Goal: Task Accomplishment & Management: Complete application form

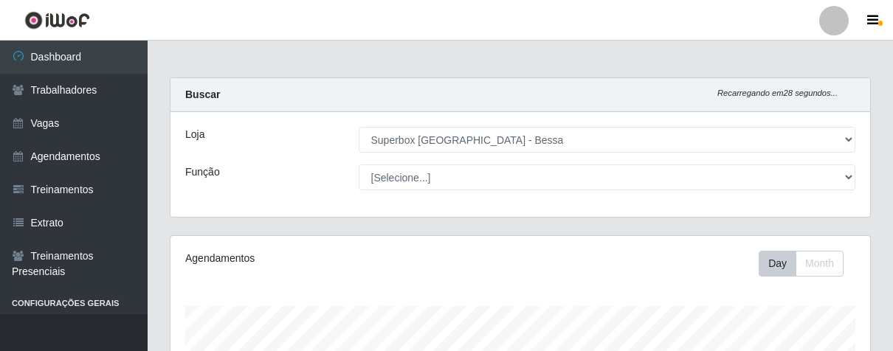
select select "206"
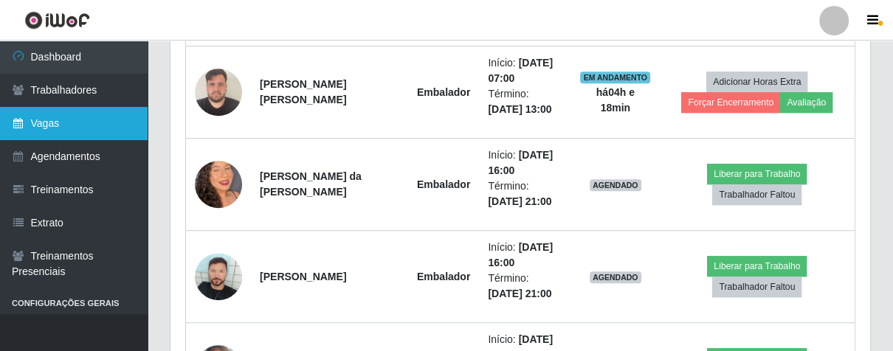
scroll to position [305, 699]
click at [105, 121] on link "Vagas" at bounding box center [74, 123] width 148 height 33
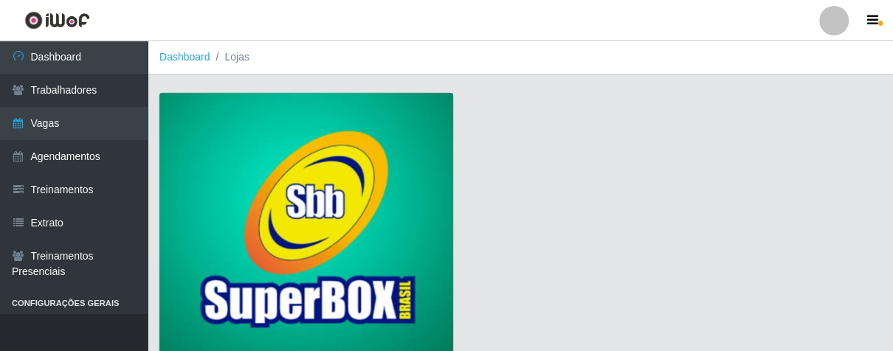
scroll to position [112, 0]
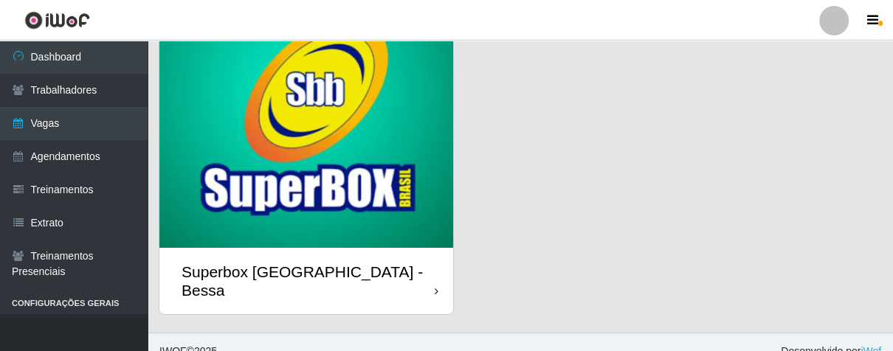
click at [431, 269] on div "Superbox [GEOGRAPHIC_DATA] - Bessa" at bounding box center [306, 281] width 294 height 66
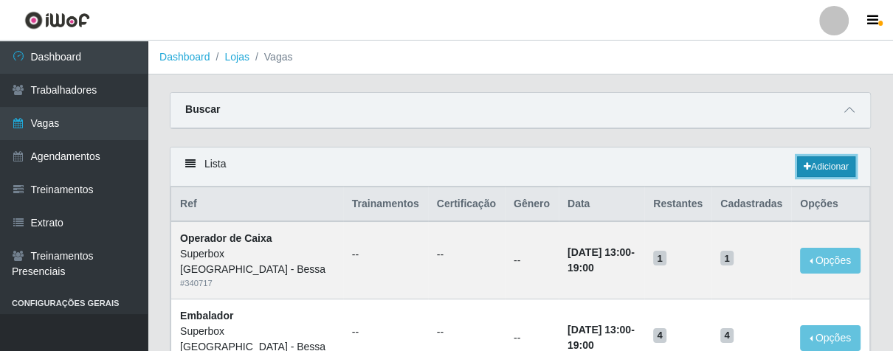
click at [843, 165] on link "Adicionar" at bounding box center [826, 166] width 58 height 21
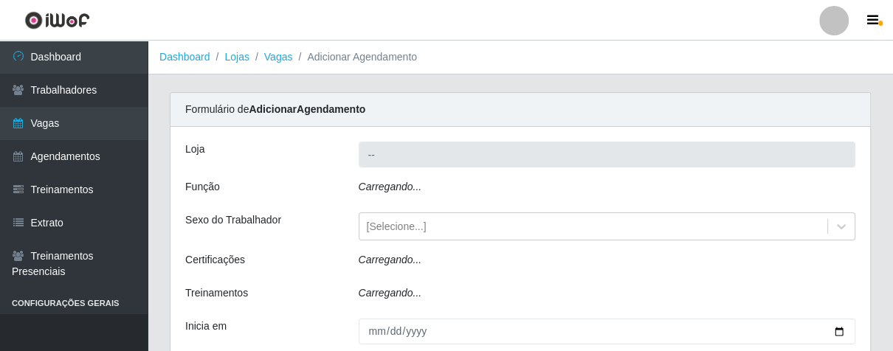
type input "Superbox [GEOGRAPHIC_DATA] - Bessa"
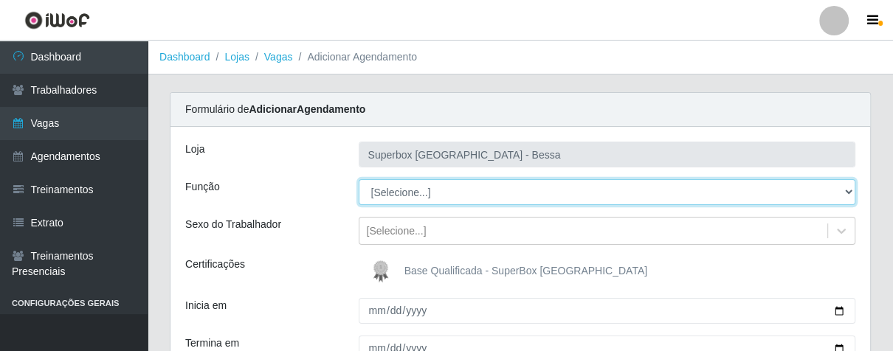
click at [426, 190] on select "[Selecione...] ASG ASG + ASG ++ Embalador Embalador + Embalador ++ Operador de …" at bounding box center [607, 192] width 497 height 26
select select "1"
click at [359, 179] on select "[Selecione...] ASG ASG + ASG ++ Embalador Embalador + Embalador ++ Operador de …" at bounding box center [607, 192] width 497 height 26
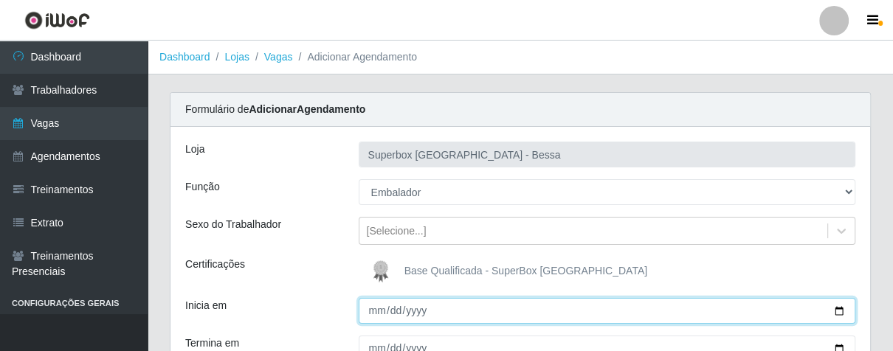
click at [378, 308] on input "Inicia em" at bounding box center [607, 311] width 497 height 26
type input "[DATE]"
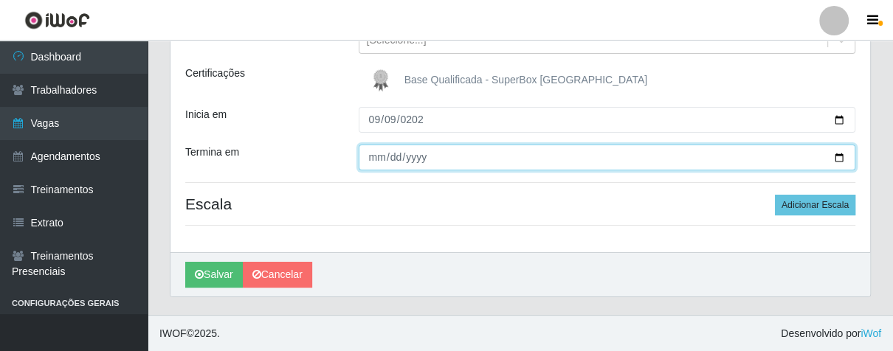
click at [378, 158] on input "Termina em" at bounding box center [607, 158] width 497 height 26
type input "[DATE]"
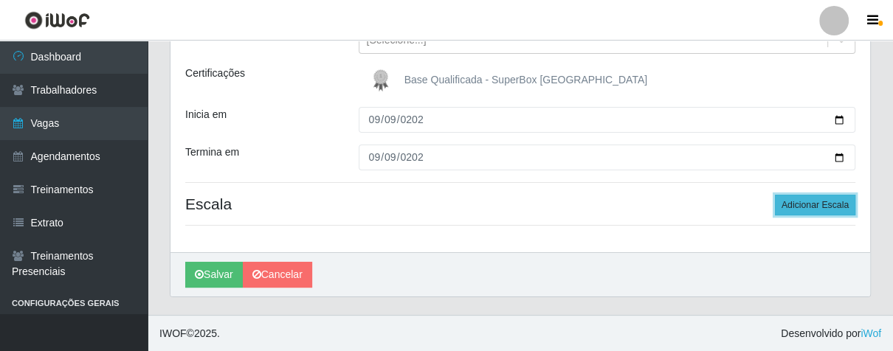
click at [804, 199] on button "Adicionar Escala" at bounding box center [815, 205] width 80 height 21
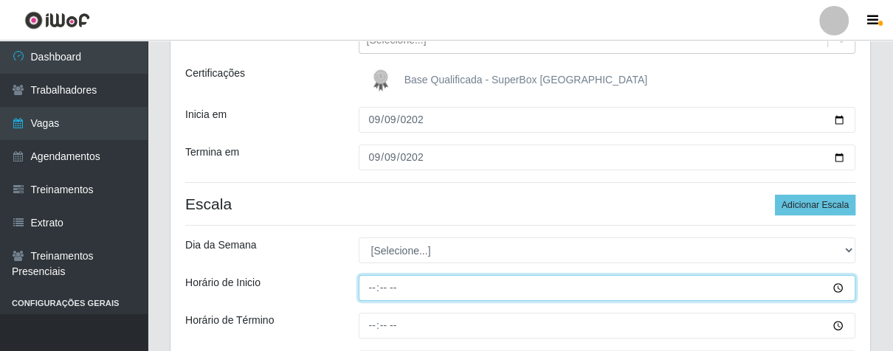
click at [367, 288] on input "Horário de Inicio" at bounding box center [607, 288] width 497 height 26
type input "16:00"
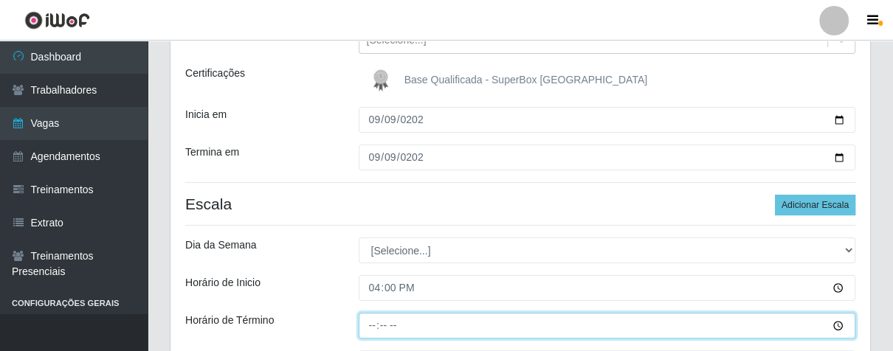
click at [366, 324] on input "Horário de Término" at bounding box center [607, 326] width 497 height 26
type input "21:00"
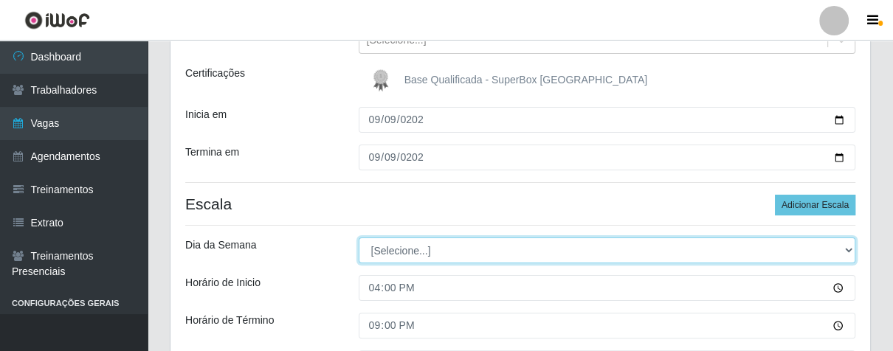
click at [508, 246] on select "[Selecione...] Segunda Terça Quarta Quinta Sexta Sábado Domingo" at bounding box center [607, 251] width 497 height 26
select select "2"
click at [359, 238] on select "[Selecione...] Segunda Terça Quarta Quinta Sexta Sábado Domingo" at bounding box center [607, 251] width 497 height 26
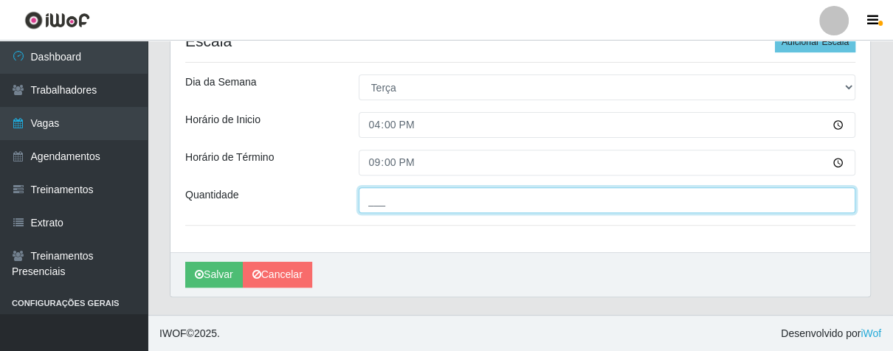
click at [431, 205] on input "___" at bounding box center [607, 200] width 497 height 26
type input "02_"
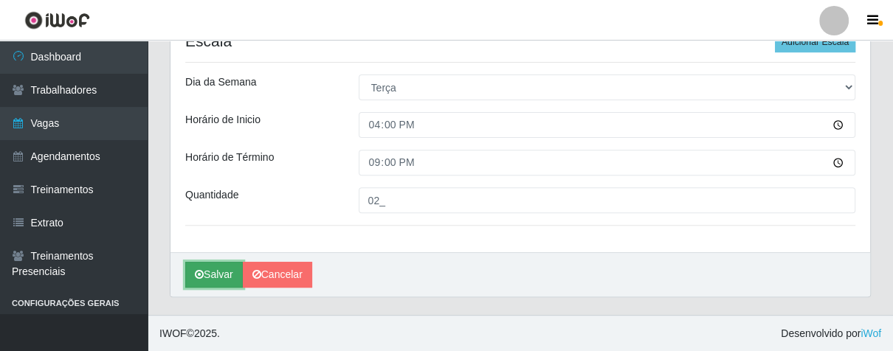
click at [224, 278] on button "Salvar" at bounding box center [214, 275] width 58 height 26
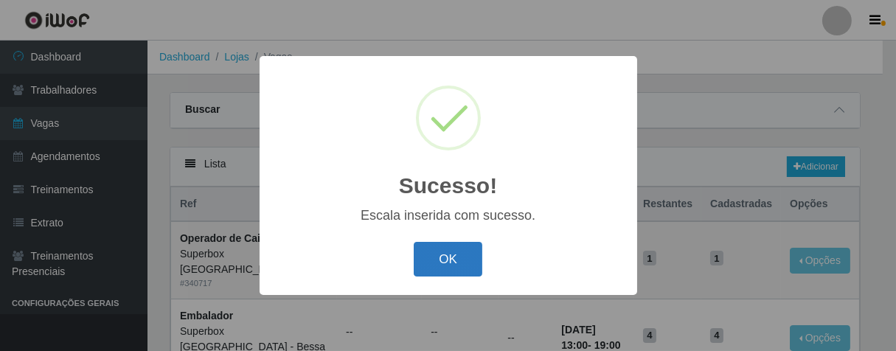
click at [466, 262] on button "OK" at bounding box center [448, 259] width 69 height 35
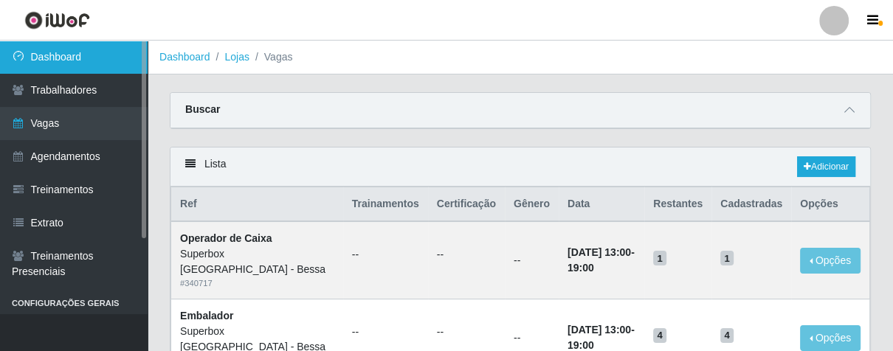
click at [74, 61] on link "Dashboard" at bounding box center [74, 57] width 148 height 33
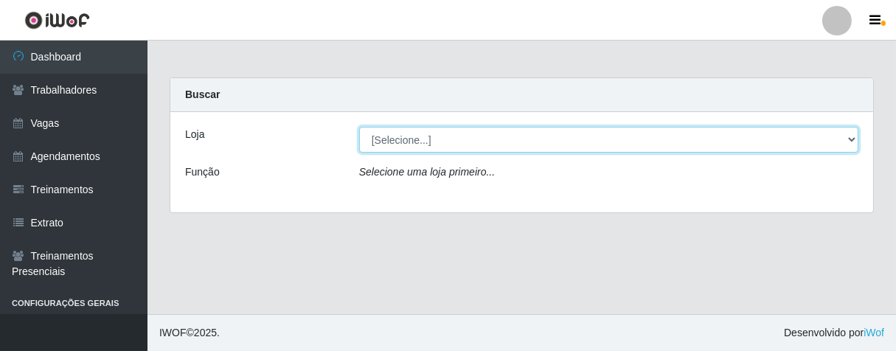
click at [843, 139] on select "[Selecione...] Superbox [GEOGRAPHIC_DATA] - Bessa" at bounding box center [609, 140] width 500 height 26
select select "206"
click at [359, 127] on select "[Selecione...] Superbox [GEOGRAPHIC_DATA] - Bessa" at bounding box center [609, 140] width 500 height 26
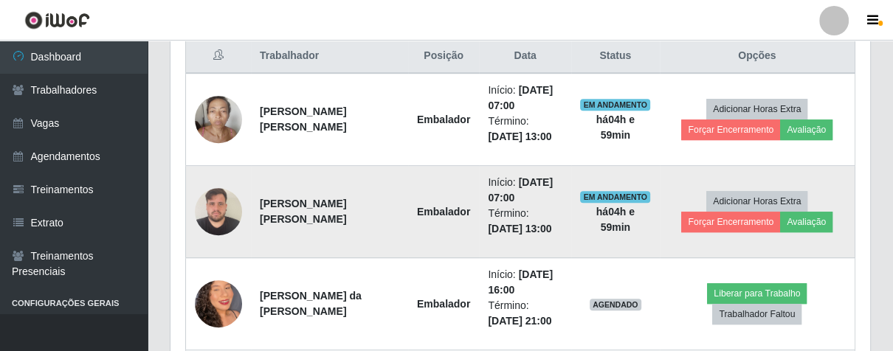
scroll to position [491, 0]
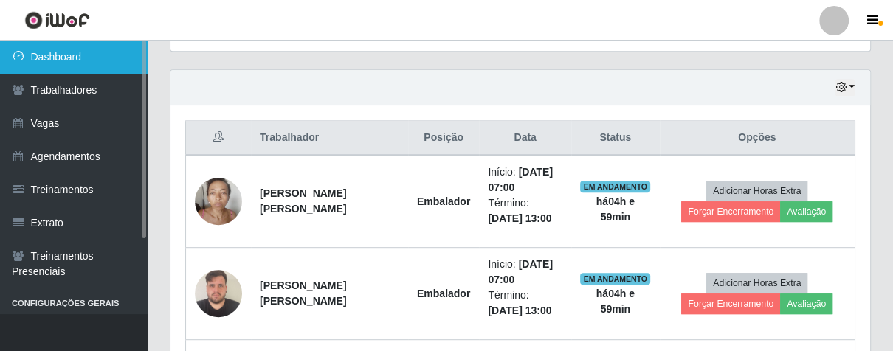
click at [47, 54] on link "Dashboard" at bounding box center [74, 57] width 148 height 33
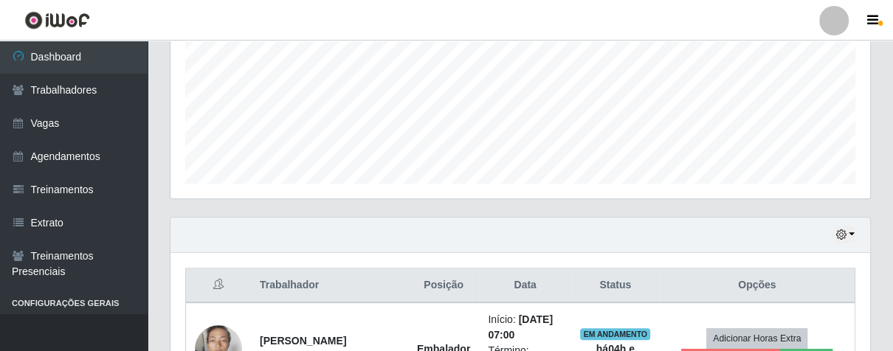
scroll to position [508, 0]
